Goal: Check status: Check status

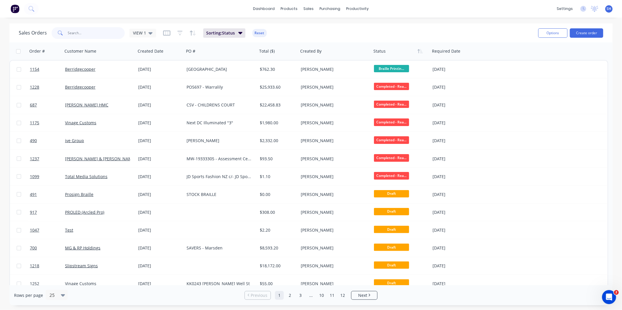
click at [97, 34] on input "text" at bounding box center [96, 33] width 57 height 12
type input "1145"
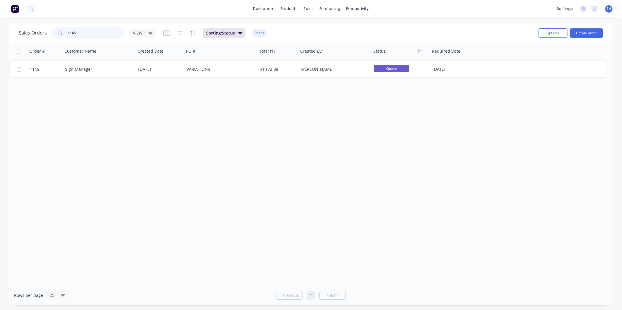
click at [88, 34] on input "1145" at bounding box center [96, 33] width 57 height 12
drag, startPoint x: 88, startPoint y: 34, endPoint x: 40, endPoint y: 30, distance: 47.9
click at [40, 30] on div "Sales Orders 1145 VIEW 1" at bounding box center [87, 33] width 137 height 12
click at [143, 32] on span "VIEW 1" at bounding box center [139, 33] width 13 height 6
click at [155, 117] on button "To be Invoiced" at bounding box center [164, 117] width 67 height 7
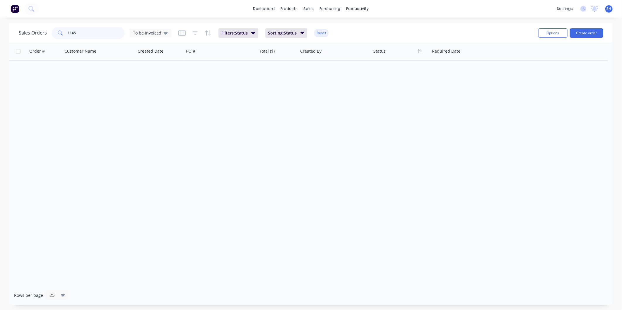
drag, startPoint x: 78, startPoint y: 31, endPoint x: 45, endPoint y: 29, distance: 32.9
click at [45, 29] on div "Sales Orders 1145 To be Invoiced" at bounding box center [95, 33] width 153 height 12
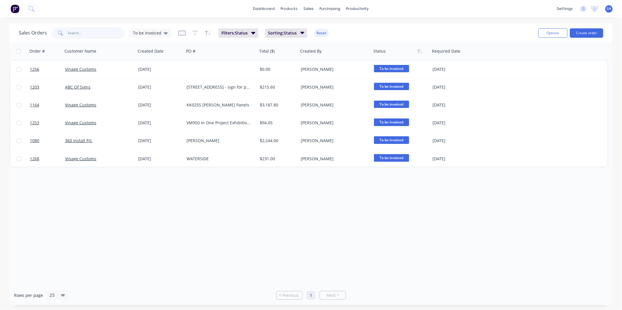
click at [88, 34] on input "text" at bounding box center [96, 33] width 57 height 12
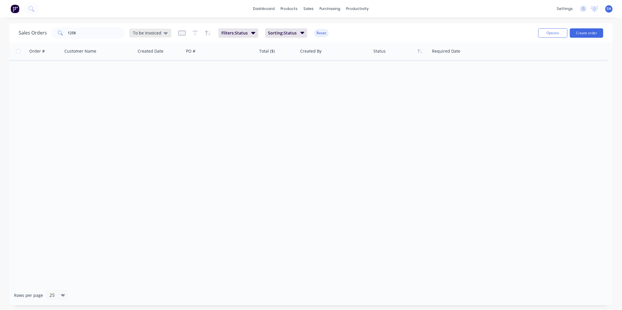
click at [152, 31] on span "To be Invoiced" at bounding box center [147, 33] width 28 height 6
click at [150, 92] on button "VIEW 1 (Default)" at bounding box center [164, 94] width 67 height 7
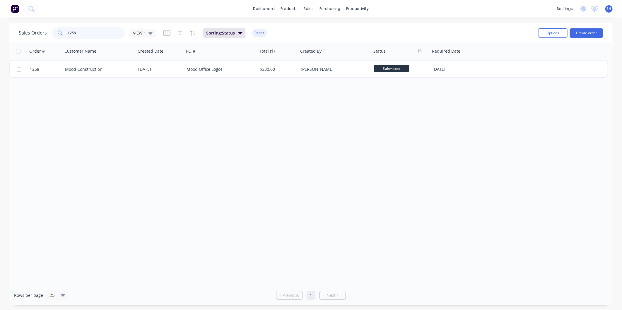
click at [114, 32] on input "1258" at bounding box center [96, 33] width 57 height 12
click at [103, 32] on input "1257" at bounding box center [96, 33] width 57 height 12
type input "1228"
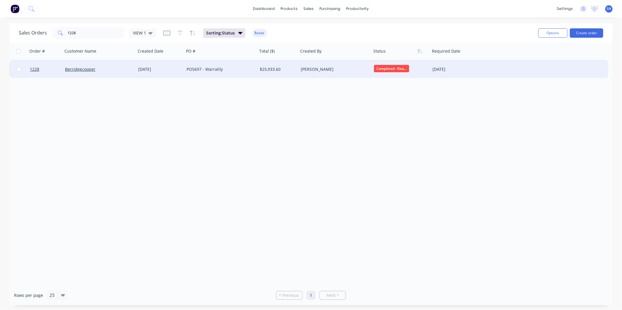
click at [125, 71] on div "Berridgecooper" at bounding box center [97, 69] width 65 height 6
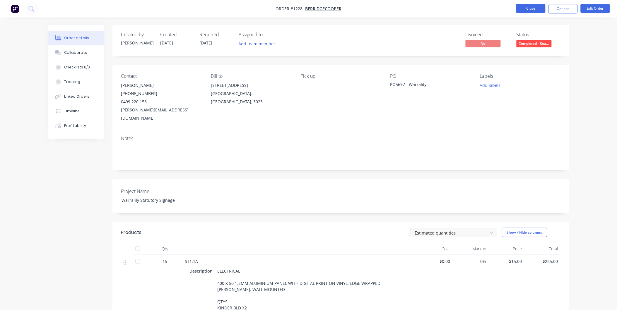
click at [529, 9] on button "Close" at bounding box center [530, 8] width 29 height 9
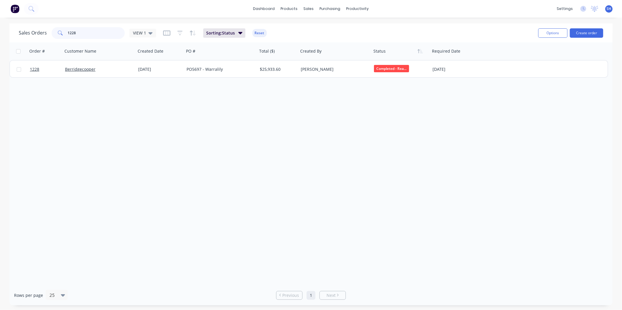
click at [81, 31] on input "1228" at bounding box center [96, 33] width 57 height 12
click at [78, 30] on input "1080" at bounding box center [96, 33] width 57 height 12
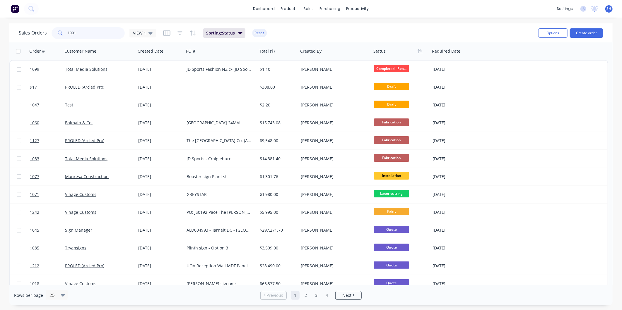
type input "1001"
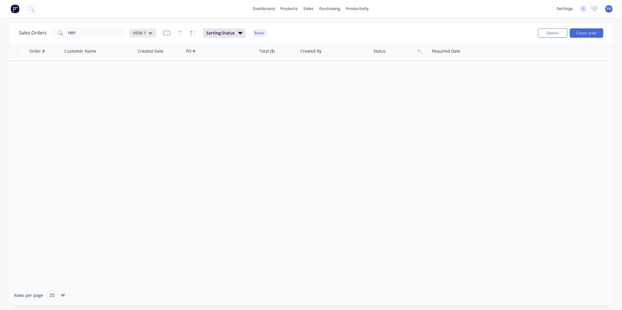
click at [138, 31] on span "VIEW 1" at bounding box center [139, 33] width 13 height 6
click at [152, 103] on button "archived" at bounding box center [164, 106] width 67 height 7
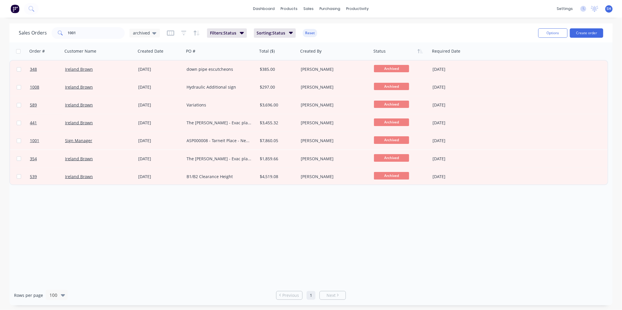
click at [130, 210] on div "Order # Customer Name Created Date PO # Total ($) Created By Status Required Da…" at bounding box center [310, 163] width 603 height 243
